Goal: Task Accomplishment & Management: Manage account settings

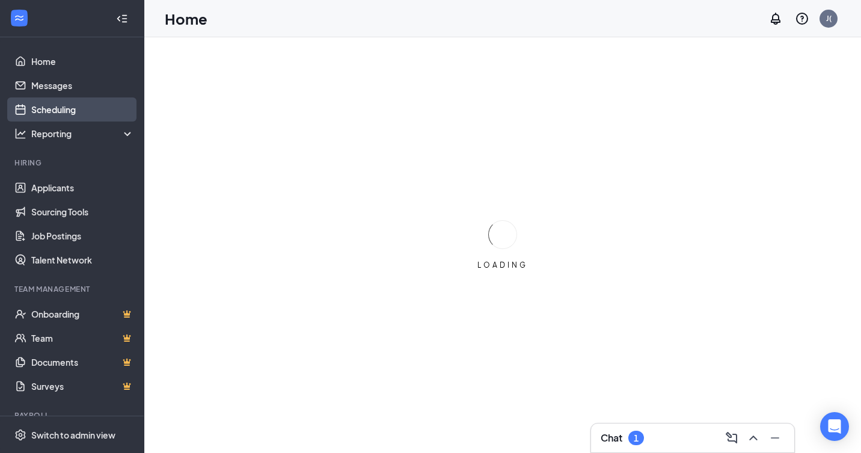
click at [44, 102] on link "Scheduling" at bounding box center [82, 109] width 103 height 24
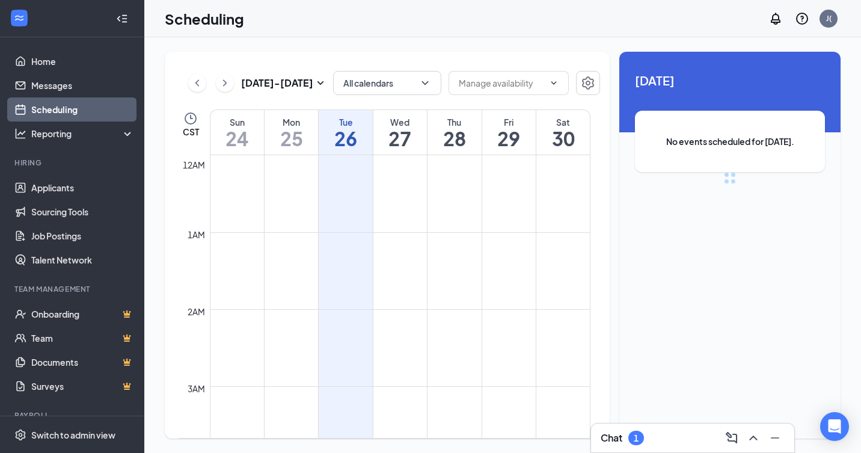
scroll to position [591, 0]
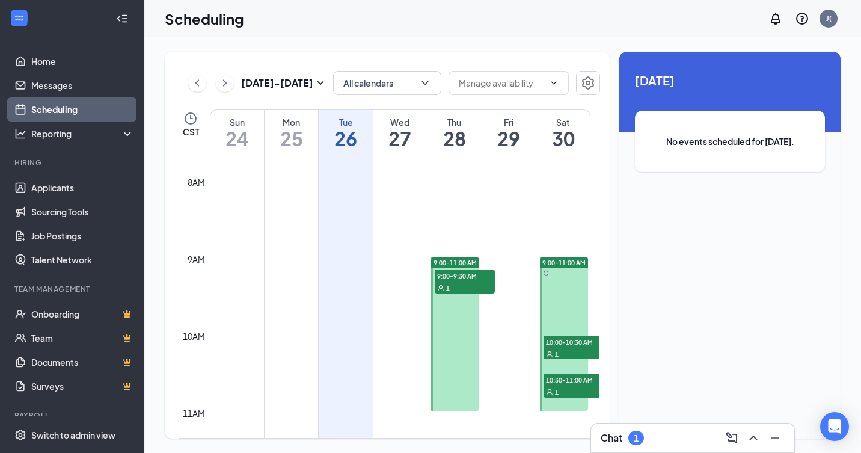
click at [439, 320] on div at bounding box center [455, 333] width 48 height 153
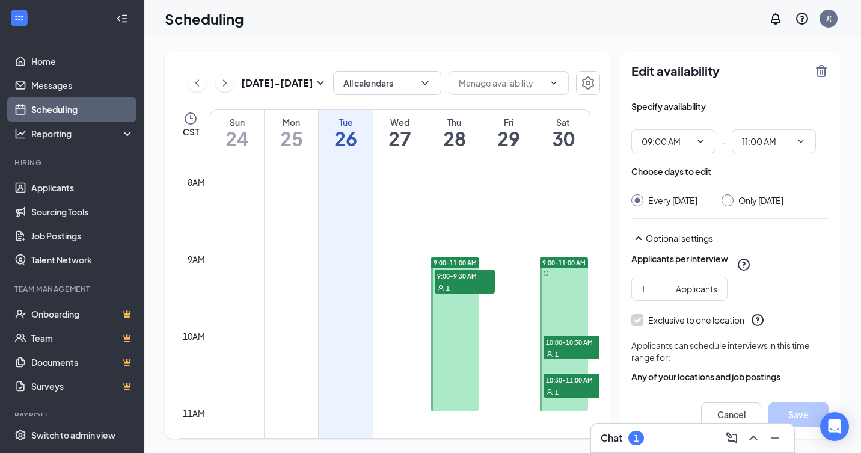
type input "09:00 AM"
type input "11:00 AM"
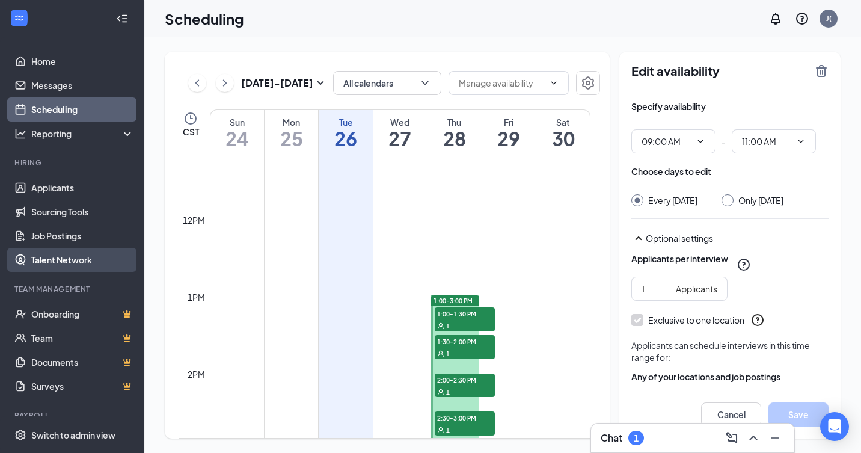
scroll to position [783, 0]
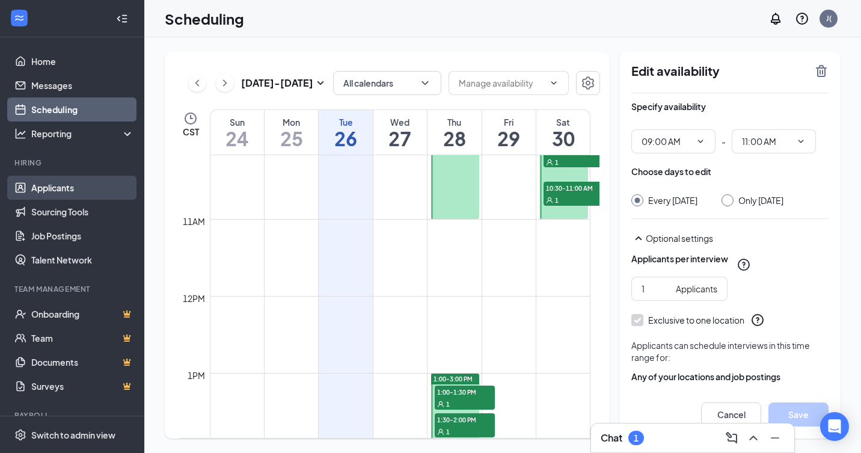
click at [55, 194] on link "Applicants" at bounding box center [82, 188] width 103 height 24
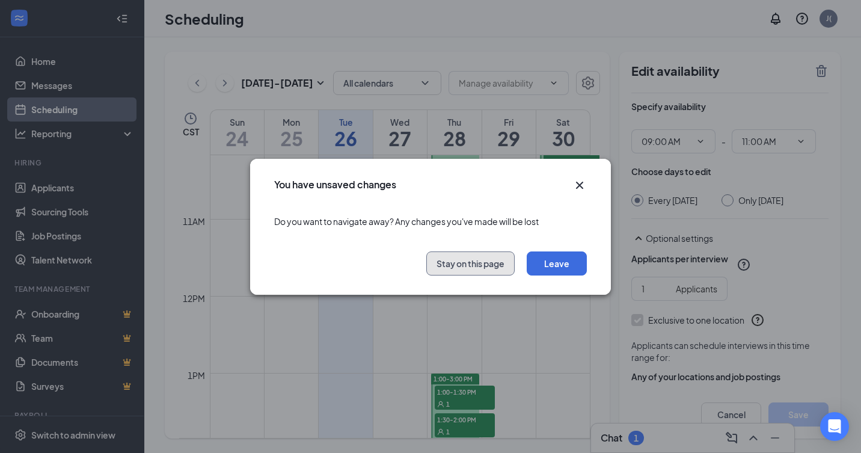
click at [478, 269] on button "Stay on this page" at bounding box center [470, 263] width 88 height 24
